Goal: Check status

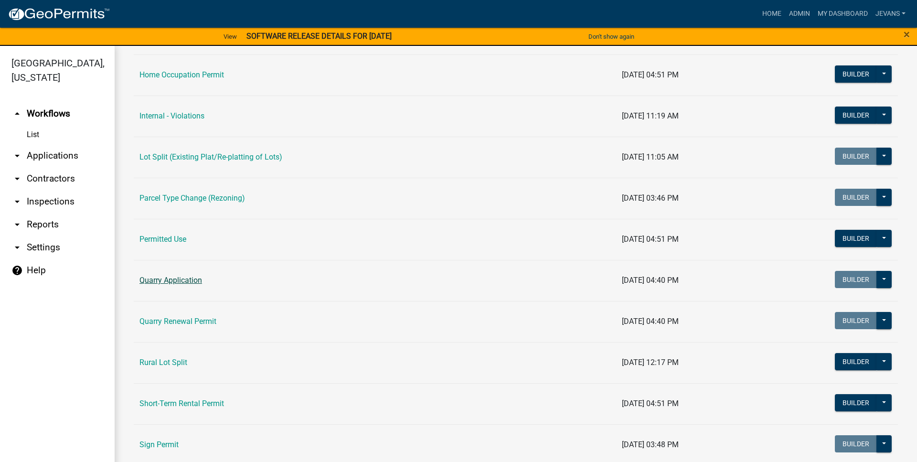
scroll to position [871, 0]
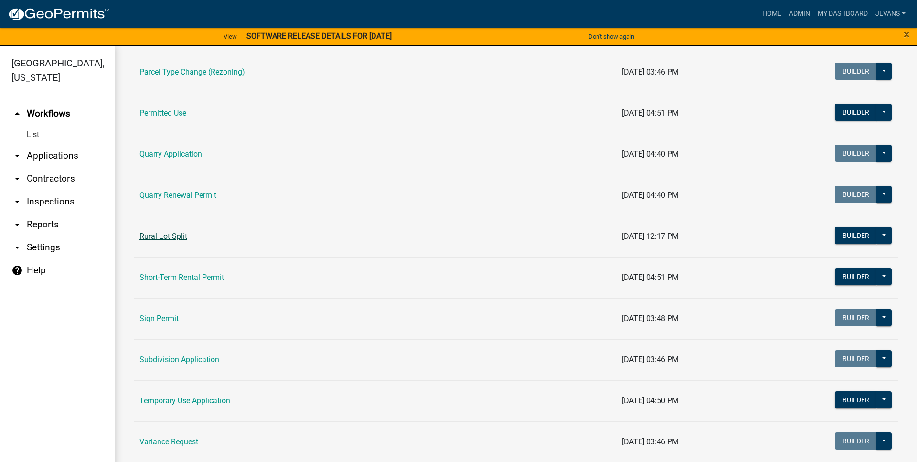
click at [171, 238] on link "Rural Lot Split" at bounding box center [163, 236] width 48 height 9
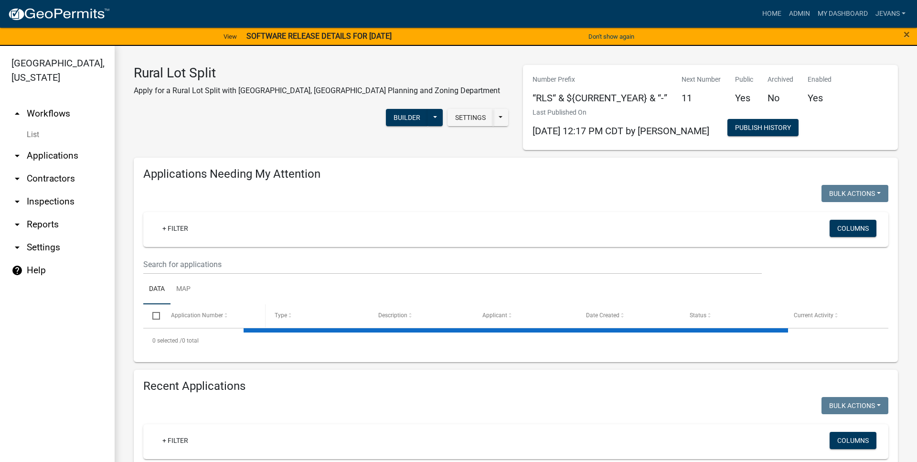
select select "1: 25"
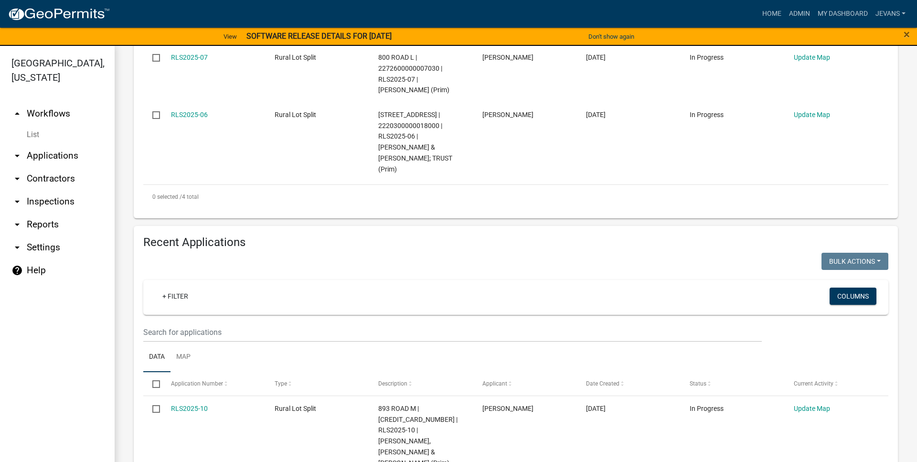
scroll to position [435, 0]
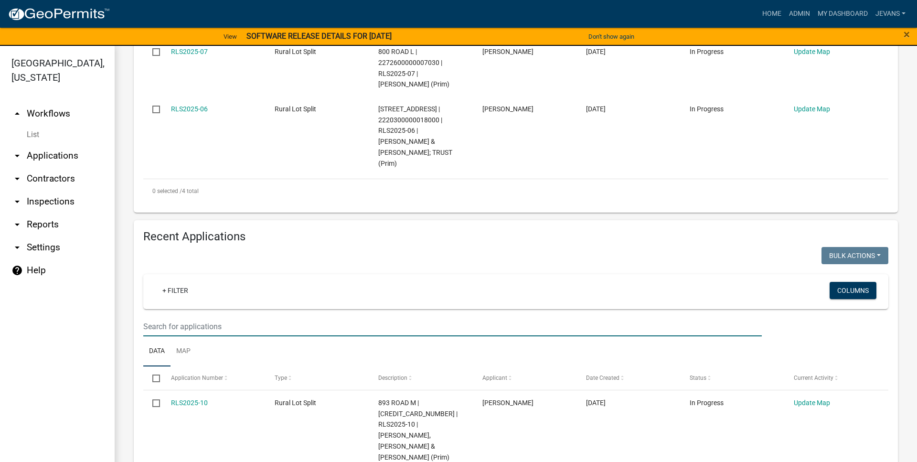
click at [217, 317] on input "text" at bounding box center [452, 327] width 618 height 20
paste input "RLS2025-02"
type input "RLS2025-02"
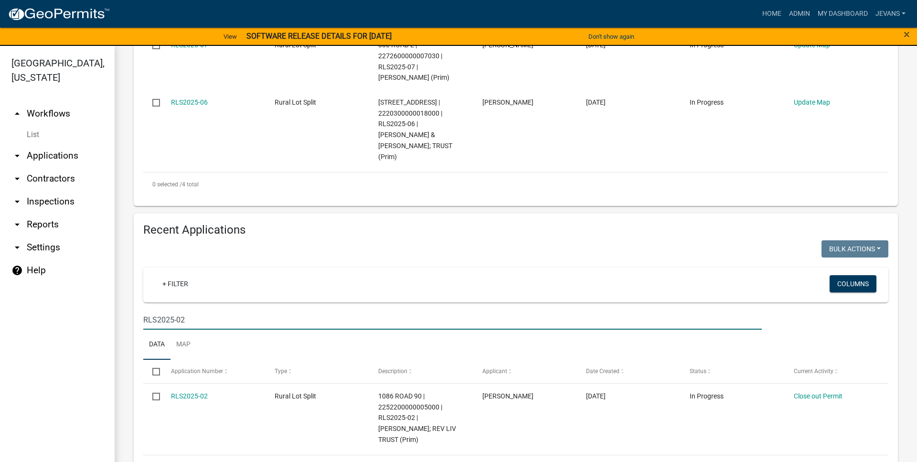
scroll to position [444, 0]
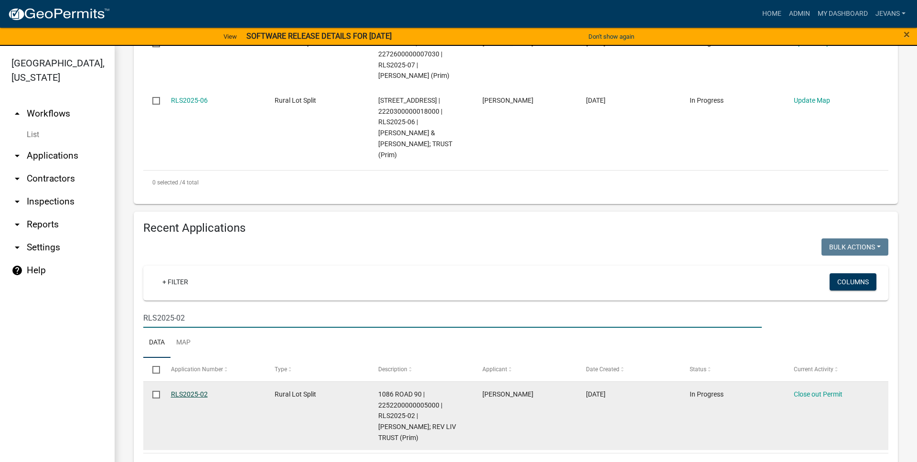
click at [200, 390] on link "RLS2025-02" at bounding box center [189, 394] width 37 height 8
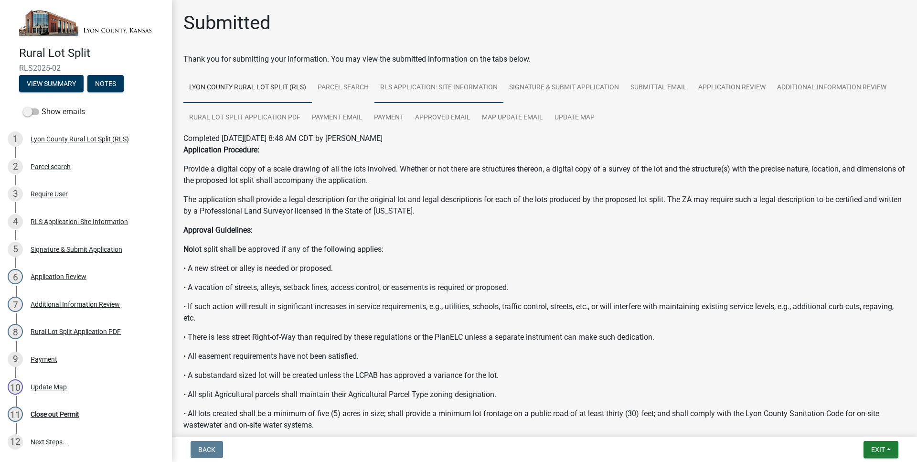
click at [458, 88] on link "RLS Application: Site Information" at bounding box center [438, 88] width 129 height 31
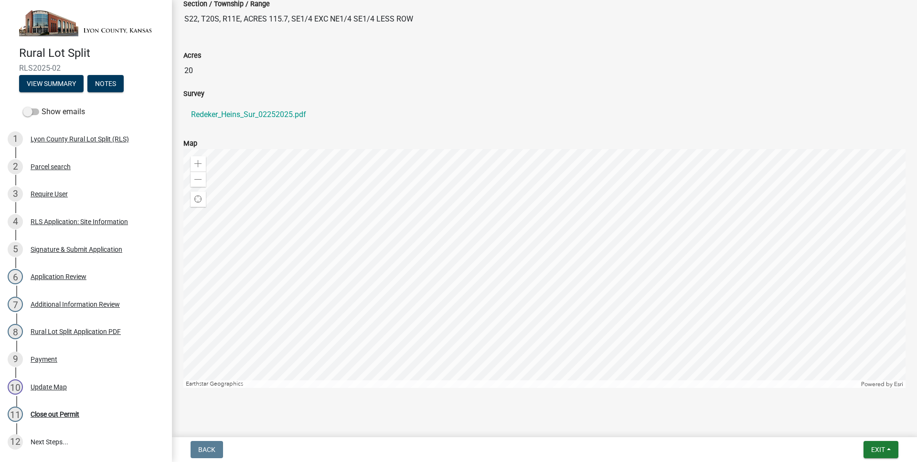
scroll to position [54, 0]
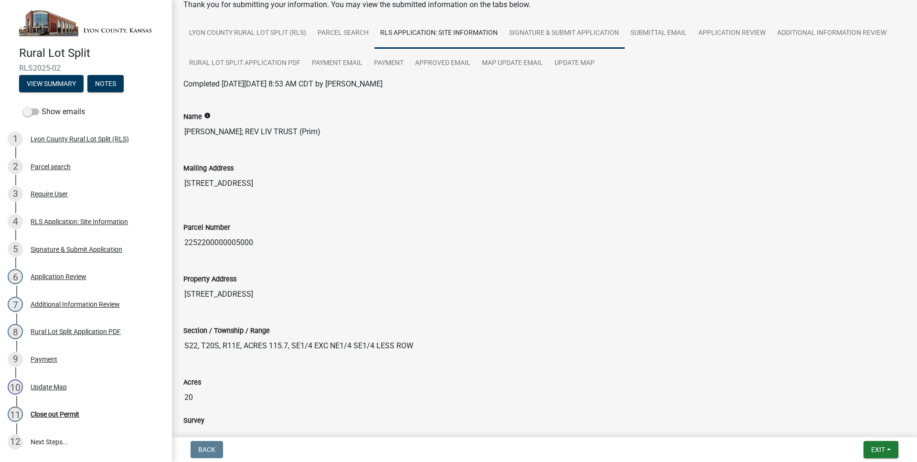
click at [563, 32] on link "Signature & Submit Application" at bounding box center [563, 33] width 121 height 31
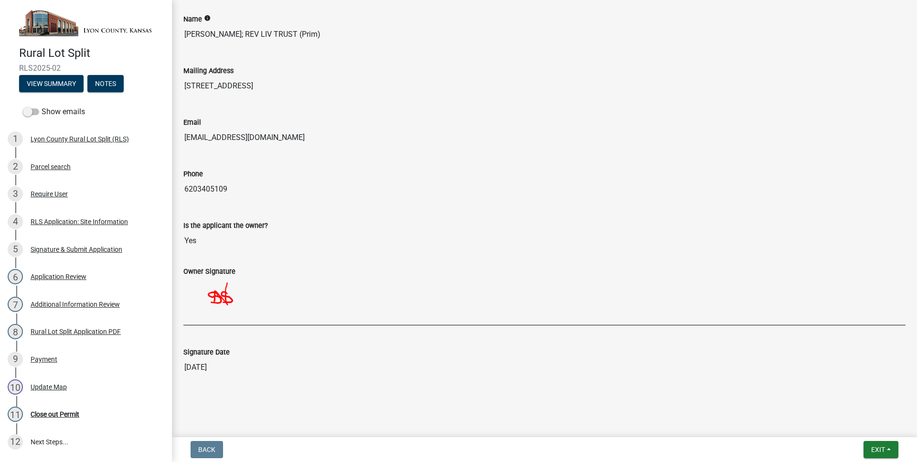
scroll to position [0, 0]
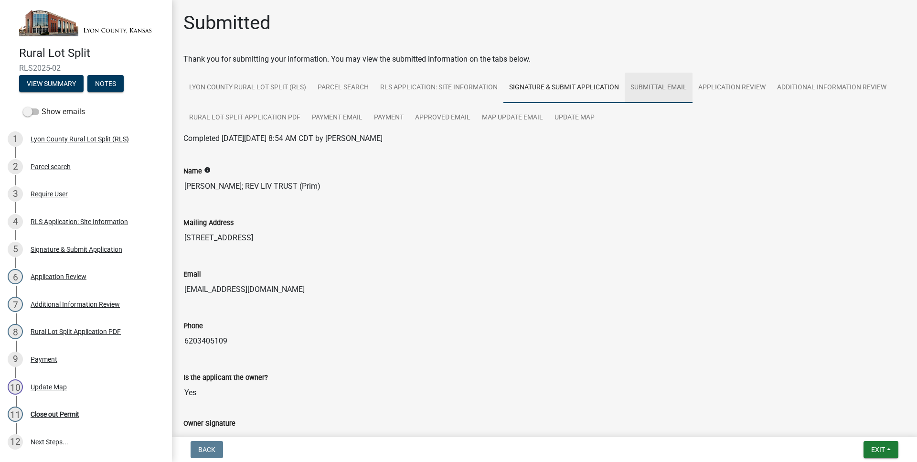
click at [627, 82] on link "Submittal Email" at bounding box center [658, 88] width 68 height 31
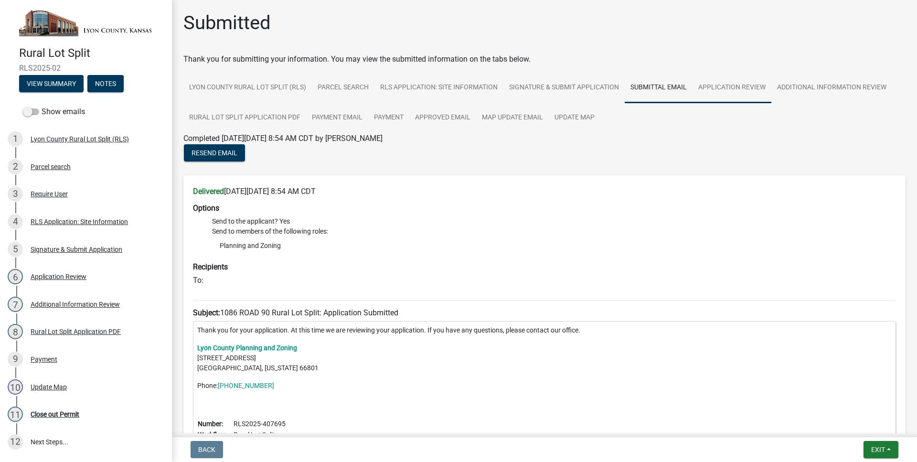
click at [731, 97] on link "Application Review" at bounding box center [731, 88] width 79 height 31
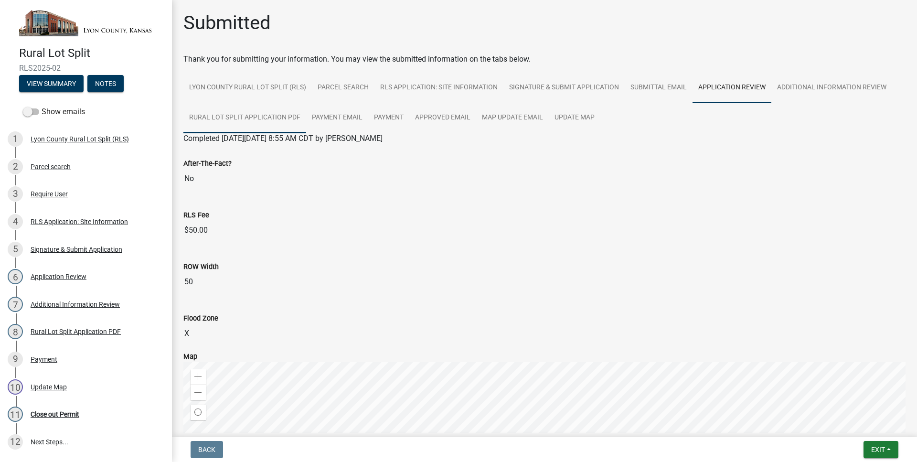
click at [285, 123] on link "Rural Lot Split Application PDF" at bounding box center [244, 118] width 123 height 31
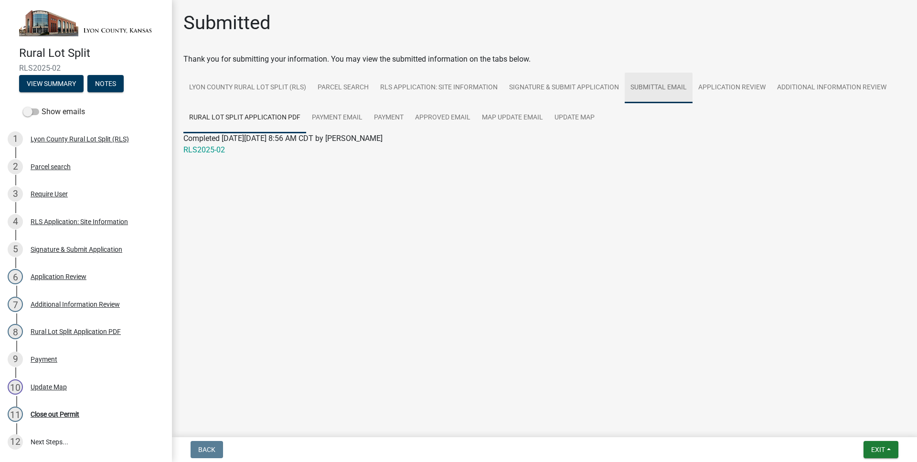
click at [675, 88] on link "Submittal Email" at bounding box center [658, 88] width 68 height 31
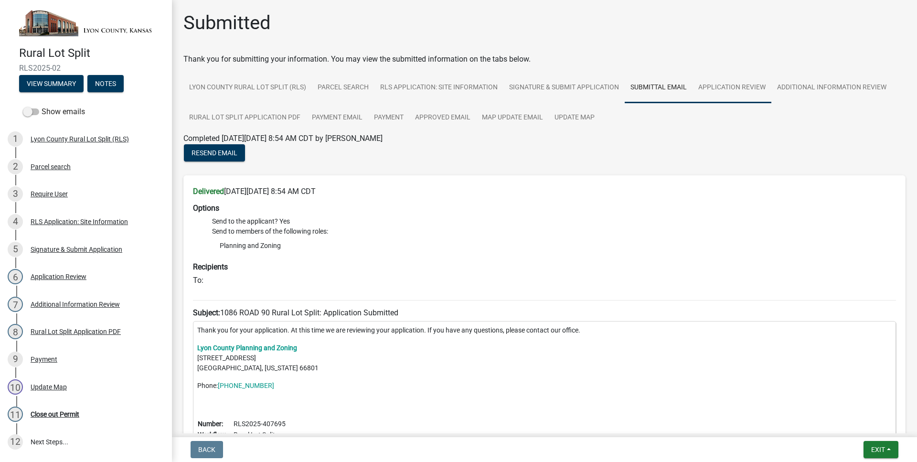
click at [736, 92] on link "Application Review" at bounding box center [731, 88] width 79 height 31
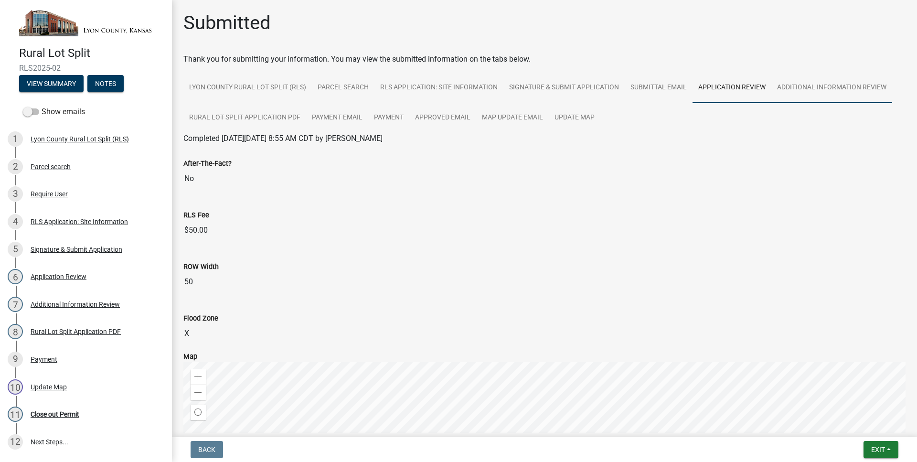
click at [814, 88] on link "Additional Information Review" at bounding box center [831, 88] width 121 height 31
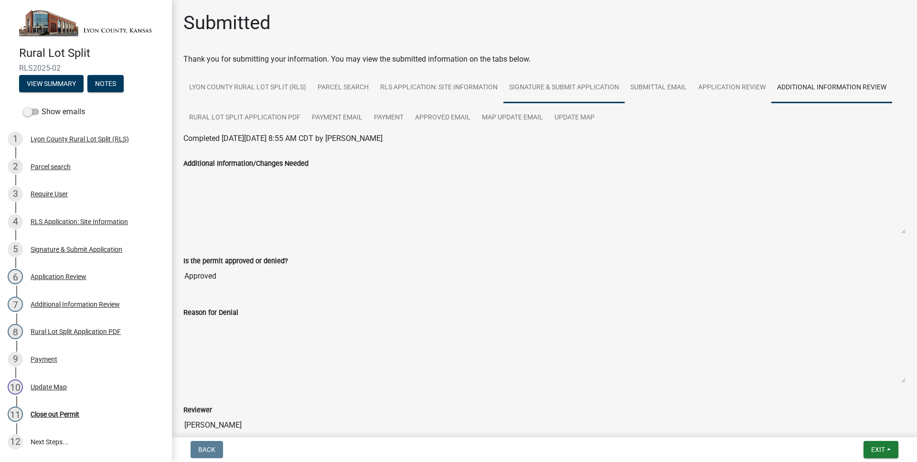
click at [529, 89] on link "Signature & Submit Application" at bounding box center [563, 88] width 121 height 31
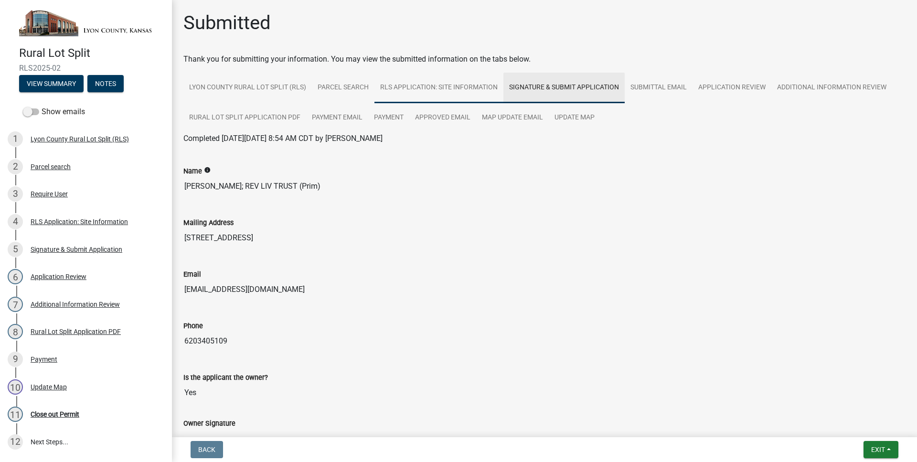
click at [460, 95] on link "RLS Application: Site Information" at bounding box center [438, 88] width 129 height 31
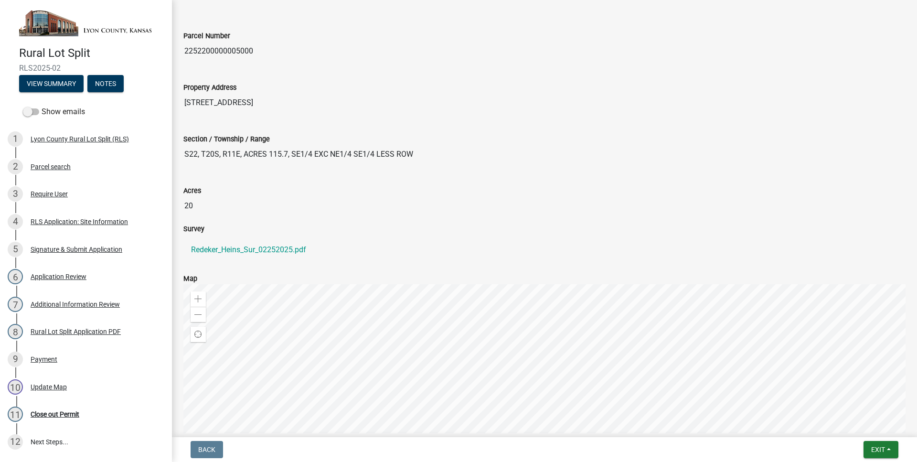
scroll to position [327, 0]
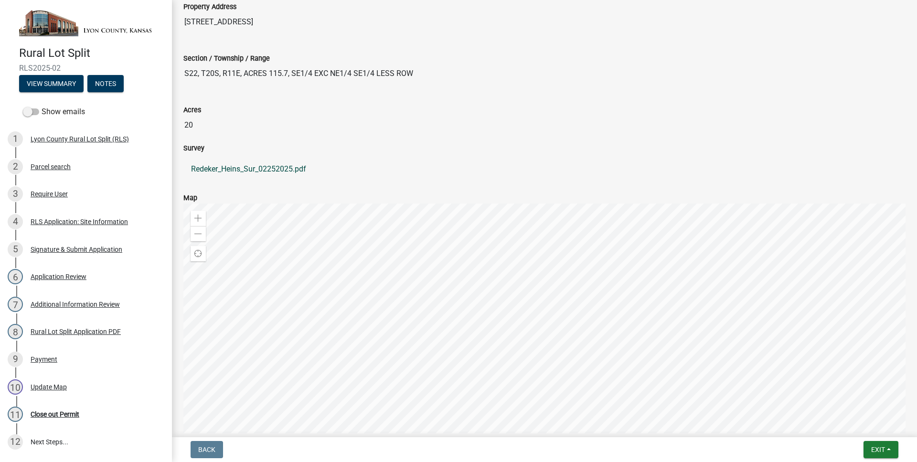
click at [285, 173] on link "Redeker_Heins_Sur_02252025.pdf" at bounding box center [544, 169] width 722 height 23
click at [749, 95] on div "Acres 20" at bounding box center [544, 113] width 722 height 44
click at [757, 32] on div "Property Address [STREET_ADDRESS]" at bounding box center [544, 14] width 736 height 52
